Goal: Information Seeking & Learning: Find specific fact

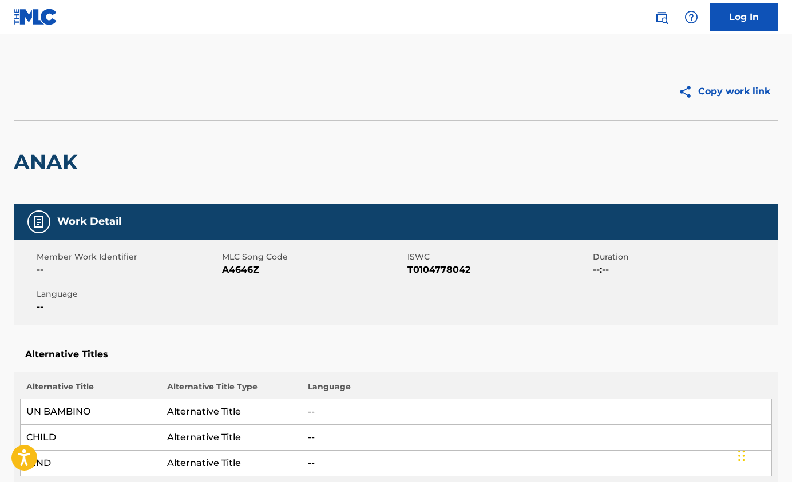
click at [665, 15] on img at bounding box center [662, 17] width 14 height 14
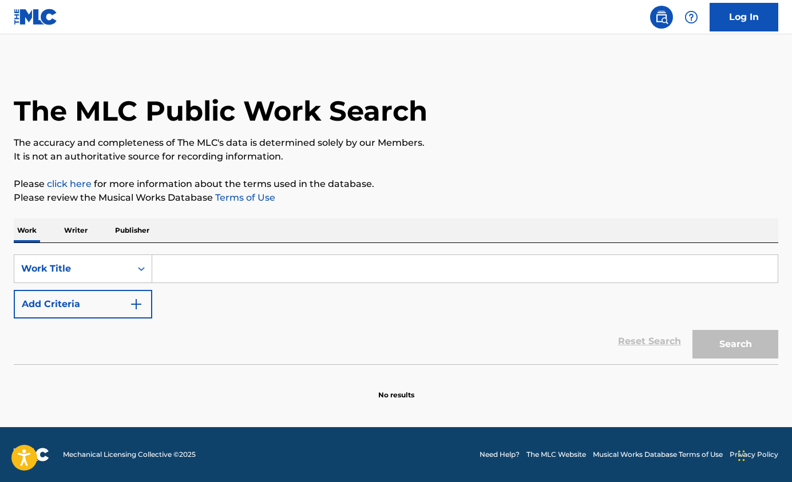
paste input "You decorate of my life"
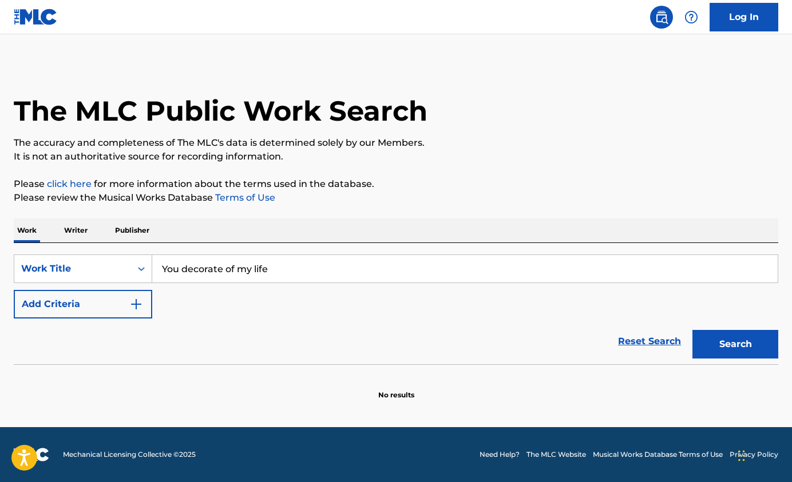
click at [718, 341] on button "Search" at bounding box center [735, 344] width 86 height 29
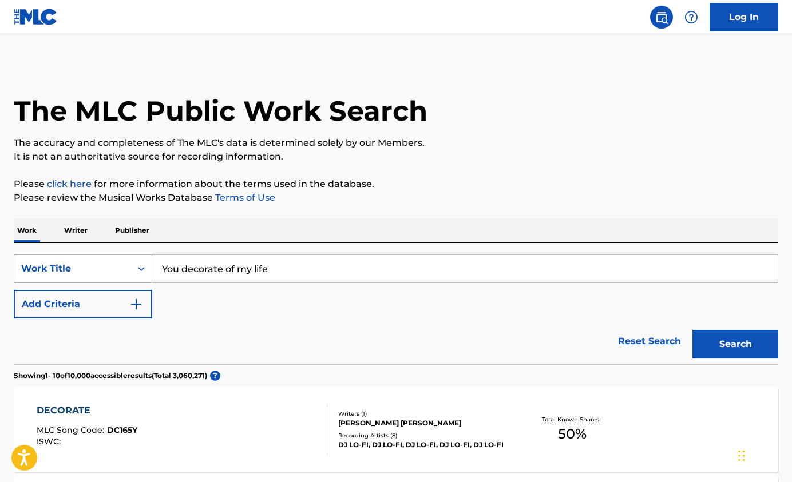
drag, startPoint x: 280, startPoint y: 270, endPoint x: 150, endPoint y: 268, distance: 130.5
click at [150, 268] on div "SearchWithCriteriab43b35e3-0c3c-46f2-8375-9d59bc231681 Work Title You decorate …" at bounding box center [396, 269] width 764 height 29
paste input "Decorated My L"
click at [235, 296] on strong "my" at bounding box center [239, 294] width 15 height 11
type input "you decorated my life"
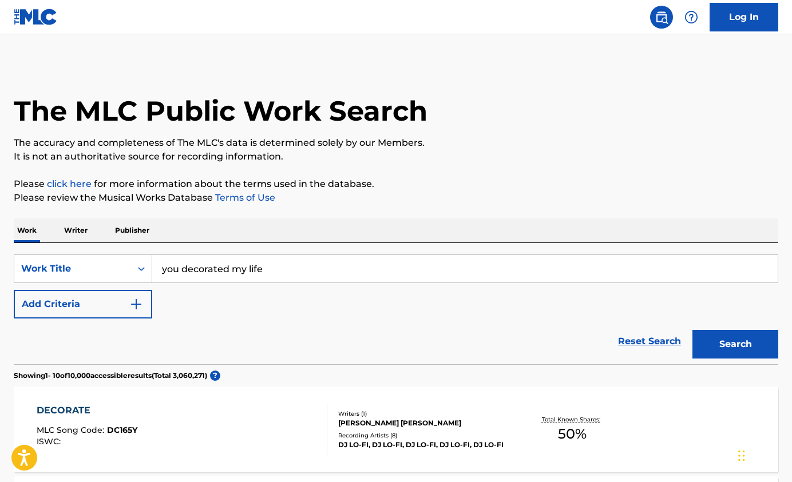
click at [736, 345] on button "Search" at bounding box center [735, 344] width 86 height 29
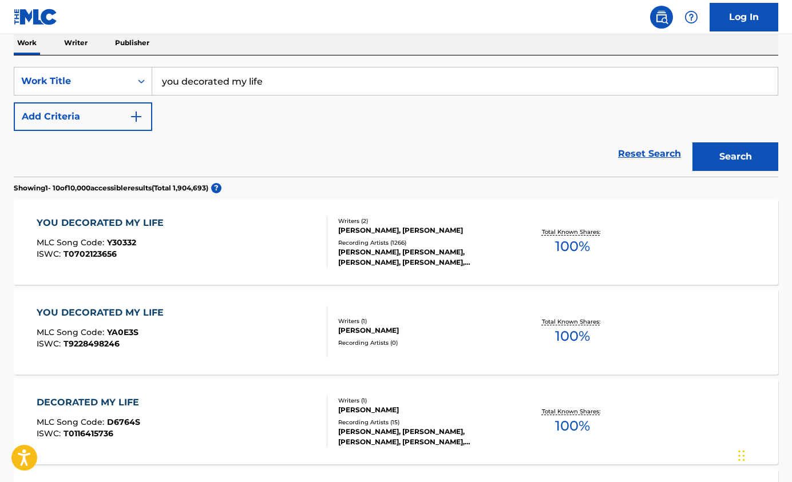
scroll to position [195, 0]
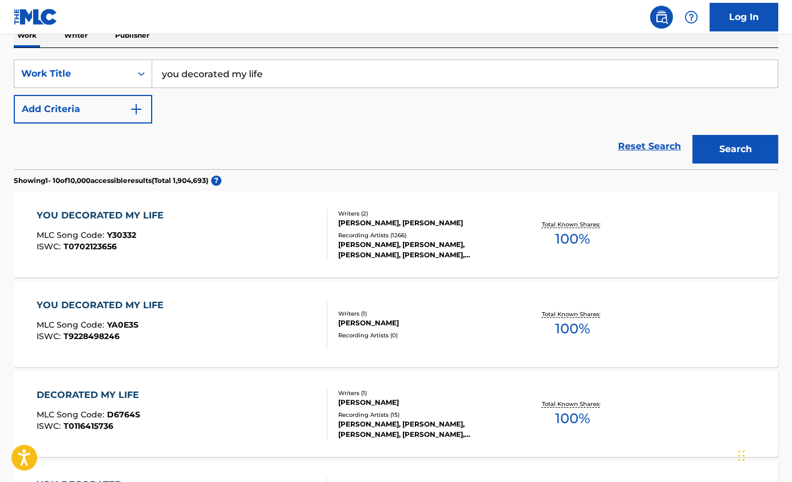
click at [94, 212] on div "YOU DECORATED MY LIFE" at bounding box center [103, 216] width 133 height 14
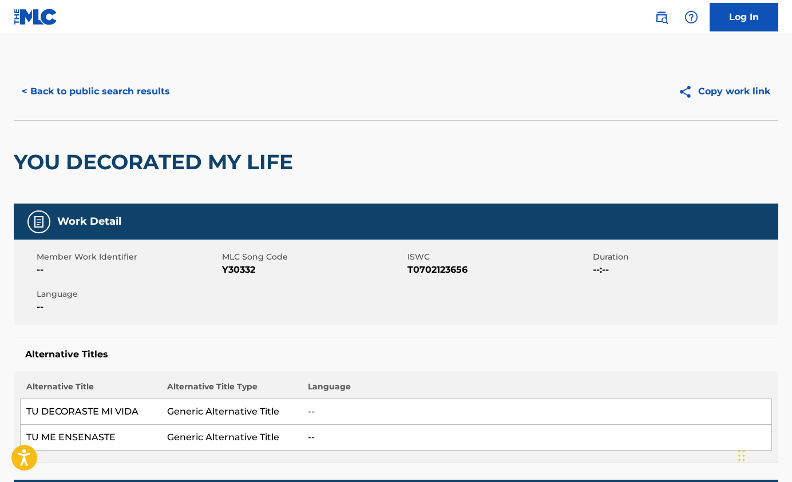
click at [702, 92] on button "Copy work link" at bounding box center [724, 91] width 108 height 29
drag, startPoint x: 667, startPoint y: 18, endPoint x: 625, endPoint y: 34, distance: 45.3
click at [667, 18] on img at bounding box center [662, 17] width 14 height 14
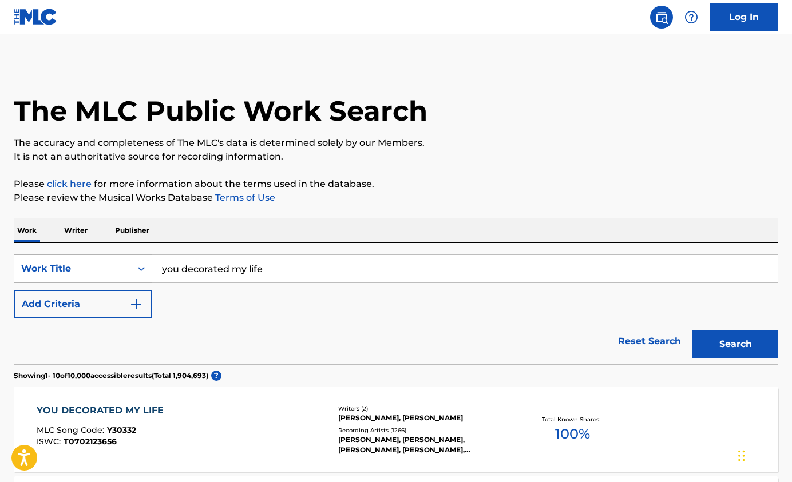
drag, startPoint x: 271, startPoint y: 273, endPoint x: 140, endPoint y: 265, distance: 131.3
click at [140, 264] on div "SearchWithCriteriab43b35e3-0c3c-46f2-8375-9d59bc231681 Work Title you decorated…" at bounding box center [396, 269] width 764 height 29
paste input "All Out Of Lov"
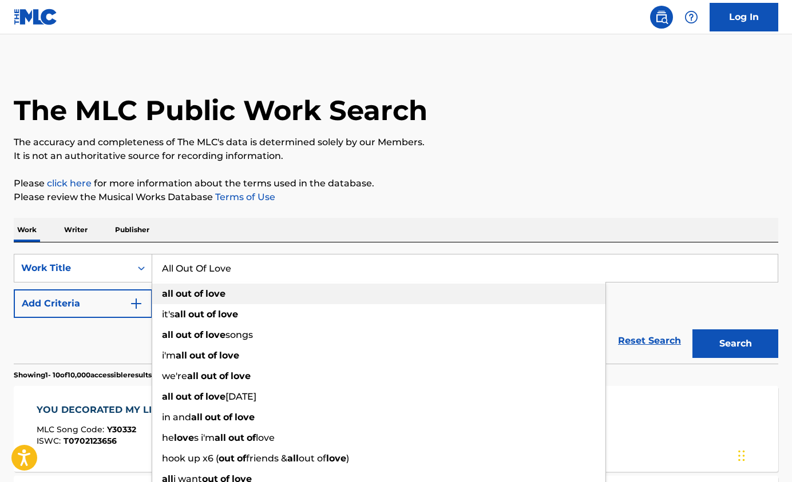
scroll to position [2, 0]
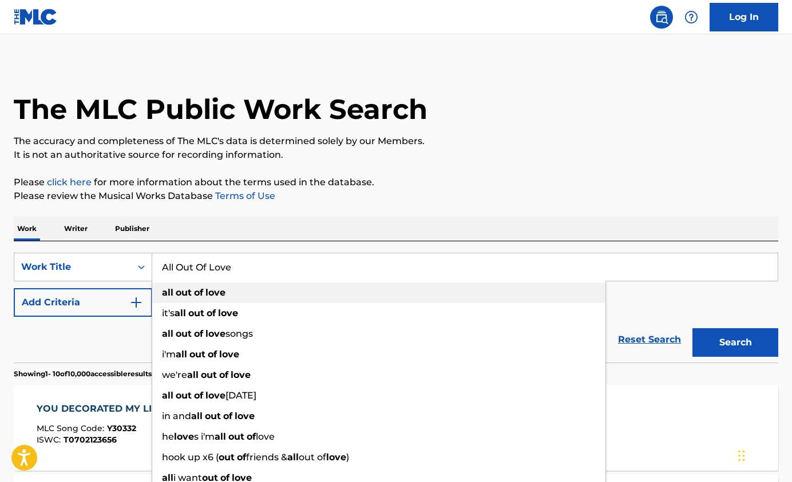
click at [189, 294] on strong "out" at bounding box center [184, 292] width 16 height 11
type input "all out of love"
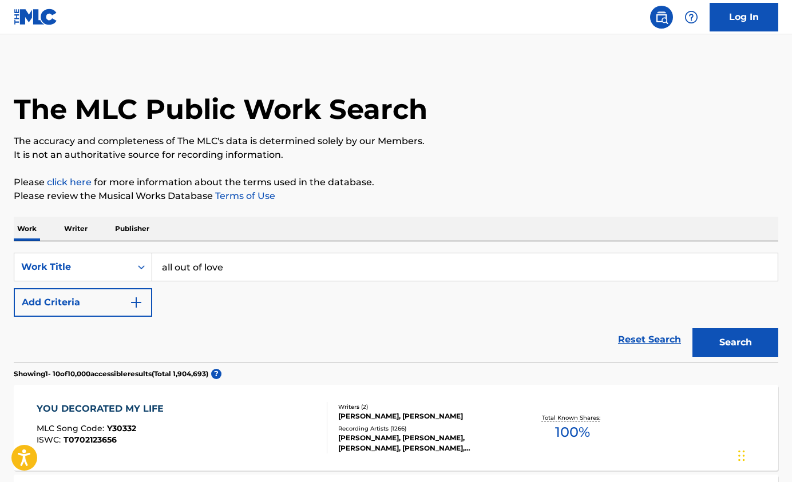
click at [714, 346] on button "Search" at bounding box center [735, 342] width 86 height 29
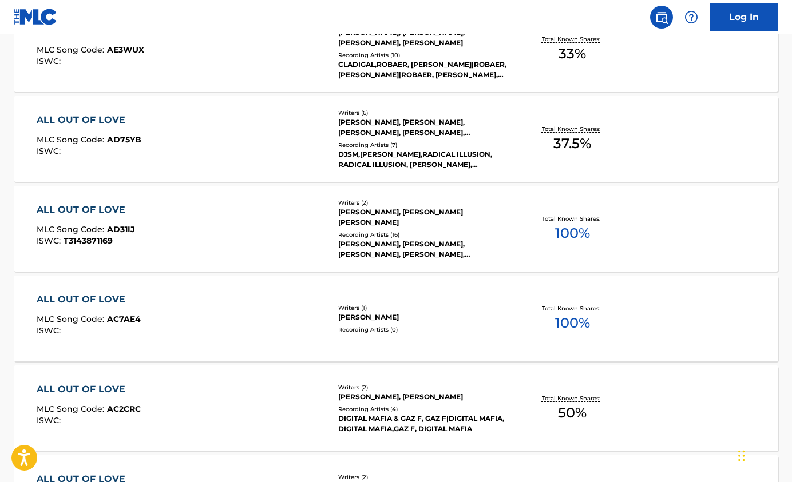
scroll to position [0, 0]
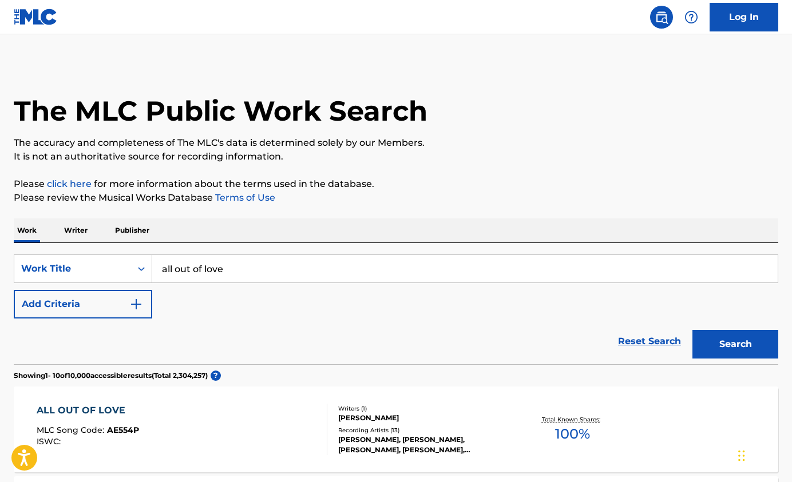
click at [138, 306] on img "Search Form" at bounding box center [136, 305] width 14 height 14
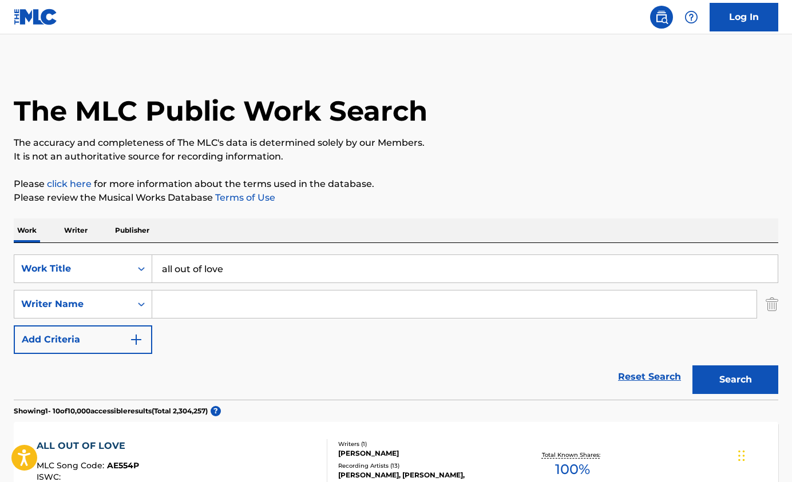
paste input "[PERSON_NAME]"
type input "[PERSON_NAME]"
click at [723, 373] on button "Search" at bounding box center [735, 380] width 86 height 29
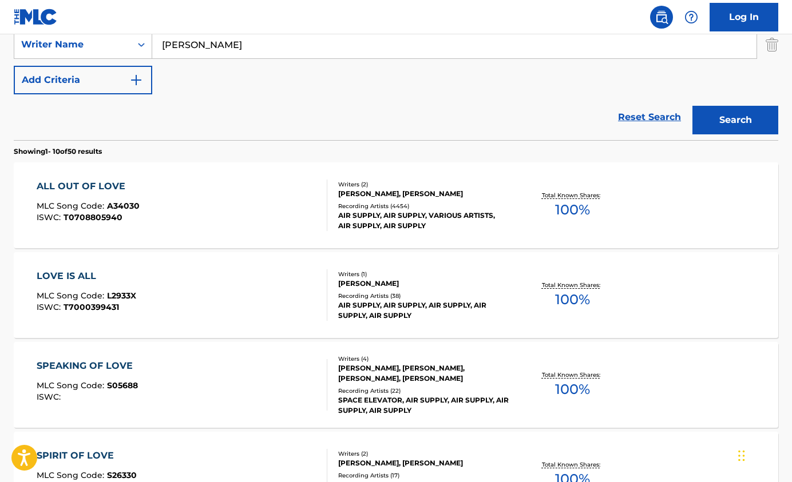
scroll to position [263, 0]
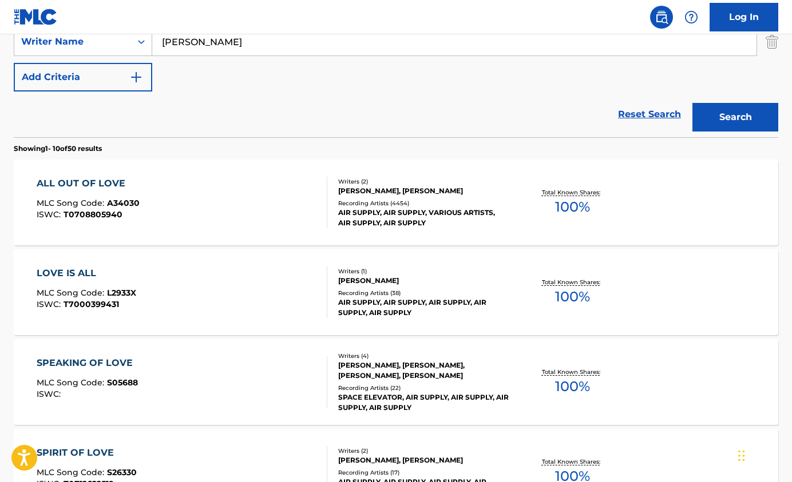
click at [82, 183] on div "ALL OUT OF LOVE" at bounding box center [88, 184] width 103 height 14
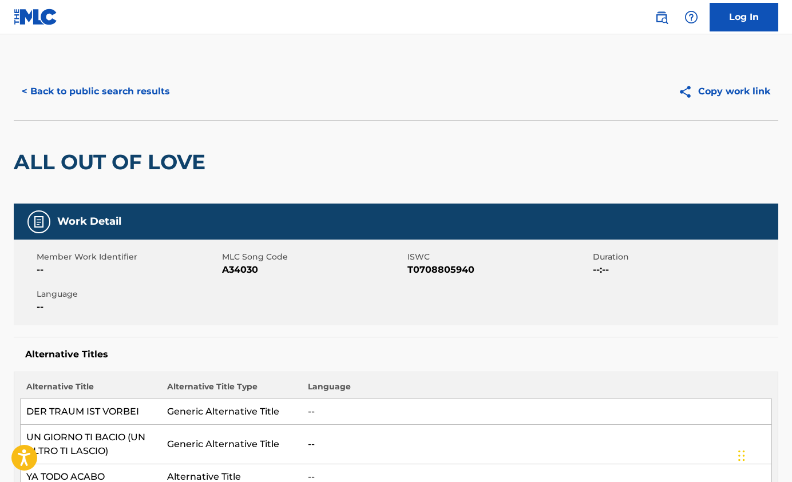
click at [700, 92] on button "Copy work link" at bounding box center [724, 91] width 108 height 29
click at [665, 14] on img at bounding box center [662, 17] width 14 height 14
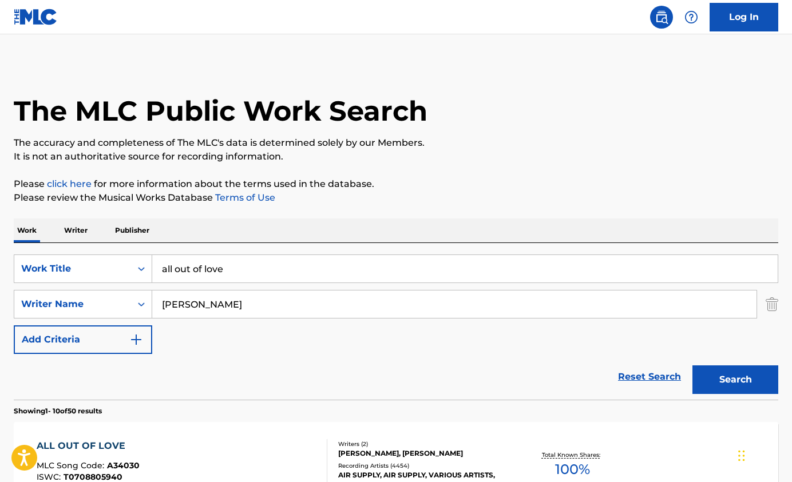
click at [232, 271] on input "all out of love" at bounding box center [464, 268] width 625 height 27
drag, startPoint x: 200, startPoint y: 268, endPoint x: 119, endPoint y: 268, distance: 81.3
click at [119, 268] on div "SearchWithCriteriab43b35e3-0c3c-46f2-8375-9d59bc231681 Work Title all out of lo…" at bounding box center [396, 269] width 764 height 29
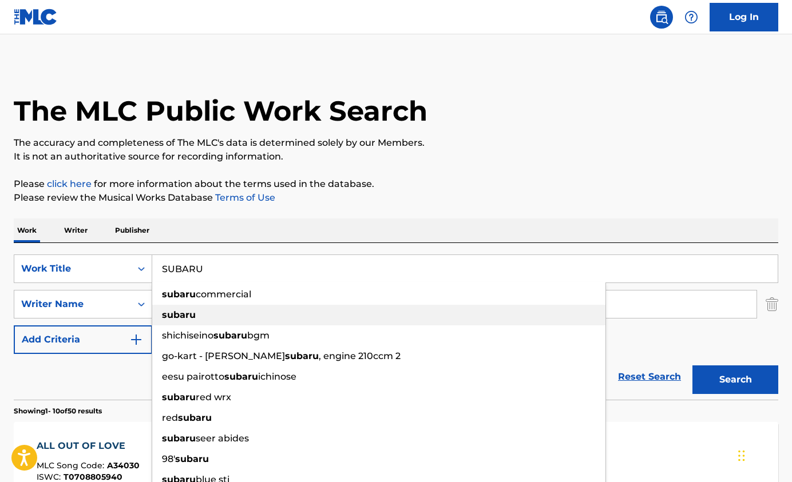
click at [173, 313] on strong "subaru" at bounding box center [179, 315] width 34 height 11
type input "subaru"
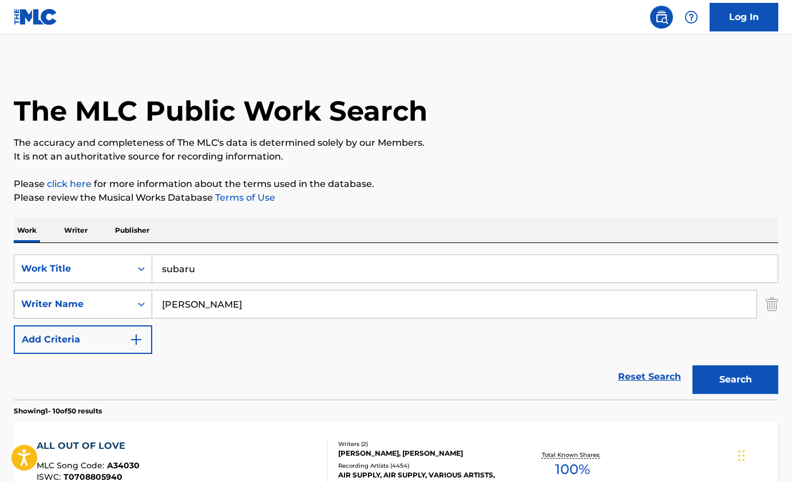
drag, startPoint x: 243, startPoint y: 306, endPoint x: 129, endPoint y: 304, distance: 114.5
click at [129, 304] on div "SearchWithCriteriac08c54d9-1b91-4630-a89d-7ba18d4ebfb5 Writer Name [PERSON_NAME]" at bounding box center [396, 304] width 764 height 29
click at [716, 375] on button "Search" at bounding box center [735, 380] width 86 height 29
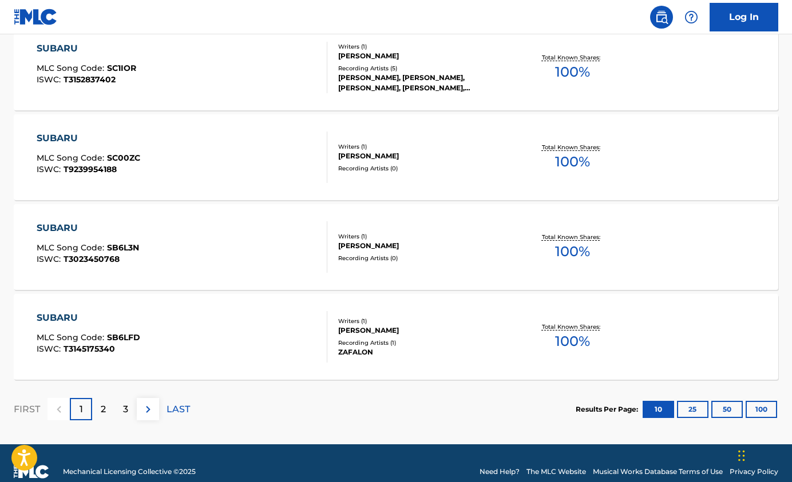
scroll to position [939, 0]
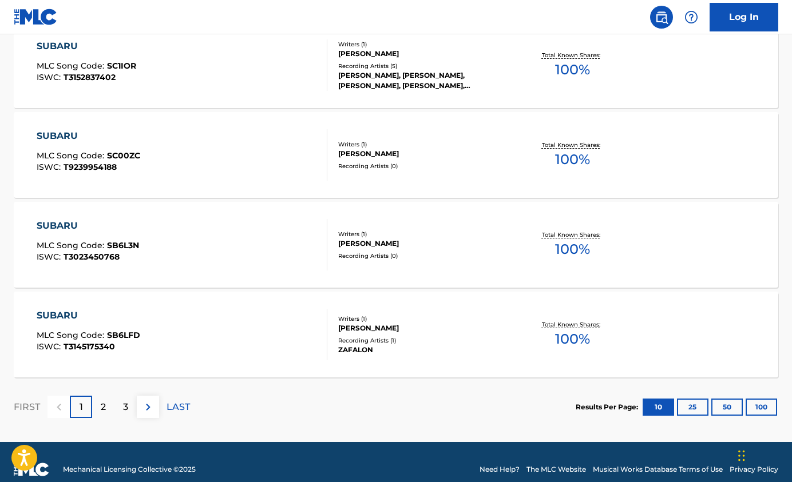
click at [146, 407] on img at bounding box center [148, 408] width 14 height 14
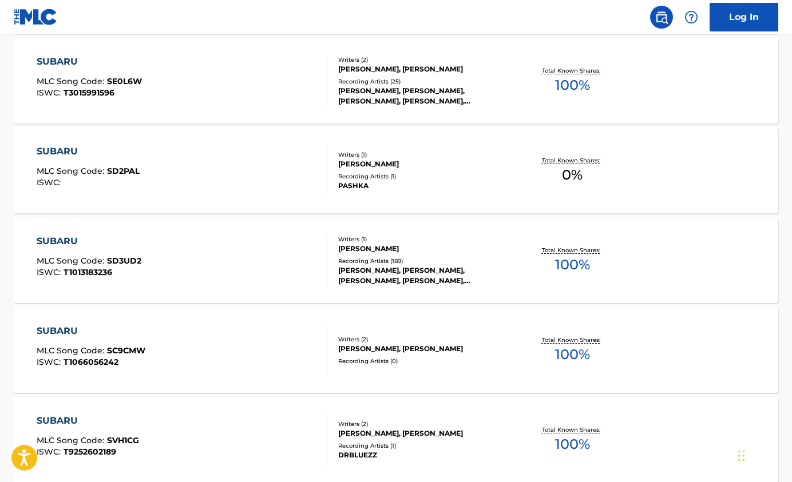
scroll to position [745, 0]
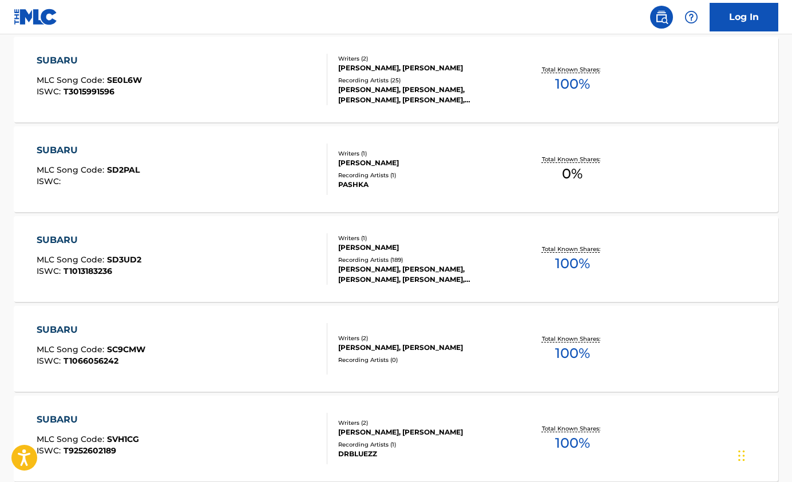
click at [55, 241] on div "SUBARU" at bounding box center [89, 240] width 105 height 14
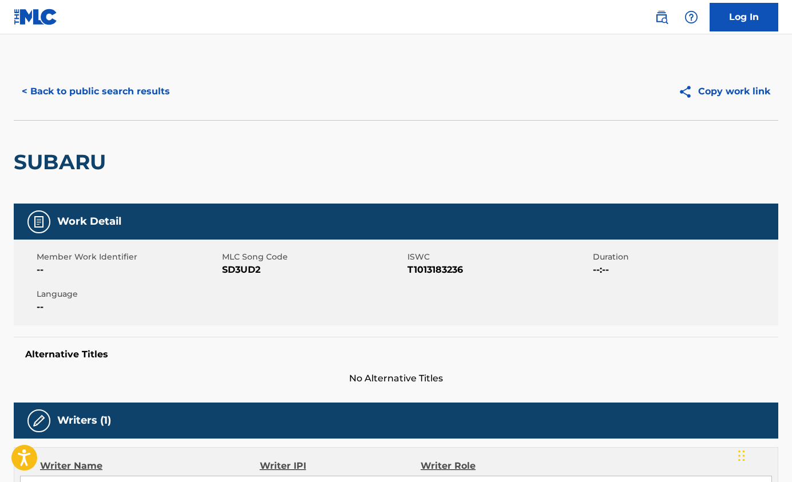
click at [702, 88] on button "Copy work link" at bounding box center [724, 91] width 108 height 29
click at [660, 22] on img at bounding box center [662, 17] width 14 height 14
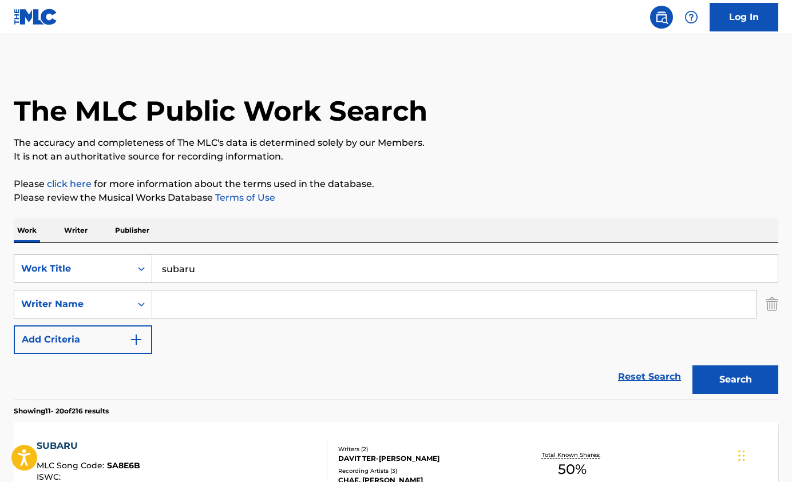
drag, startPoint x: 204, startPoint y: 271, endPoint x: 134, endPoint y: 268, distance: 69.9
click at [134, 268] on div "SearchWithCriteriab43b35e3-0c3c-46f2-8375-9d59bc231681 Work Title subaru" at bounding box center [396, 269] width 764 height 29
paste input "arirang"
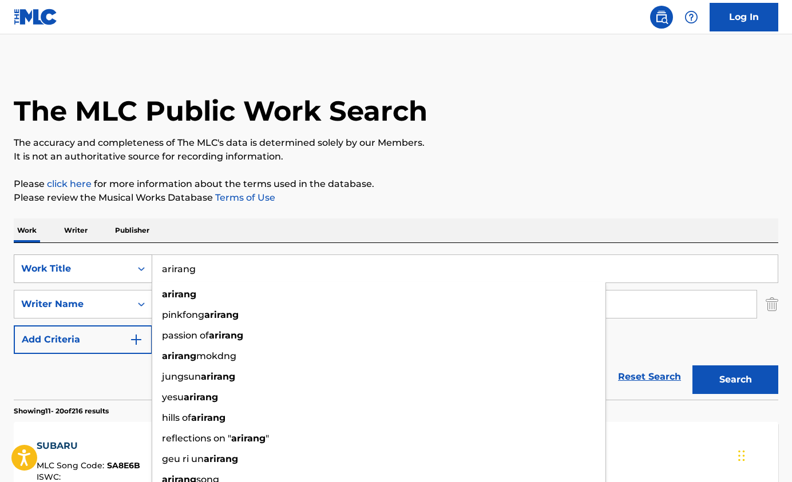
scroll to position [7, 0]
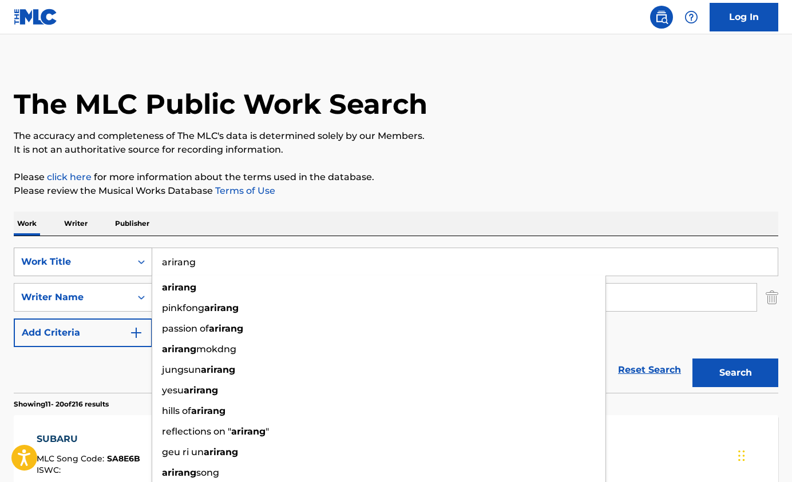
type input "arirang"
click at [692, 359] on button "Search" at bounding box center [735, 373] width 86 height 29
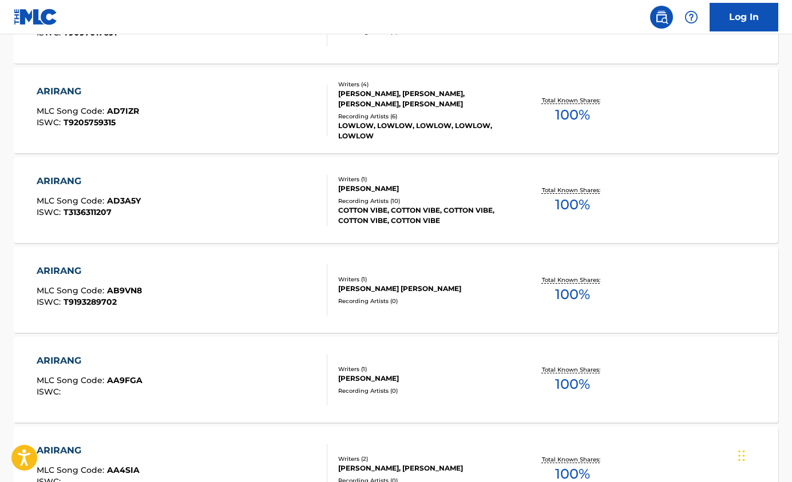
scroll to position [447, 0]
